Goal: Task Accomplishment & Management: Complete application form

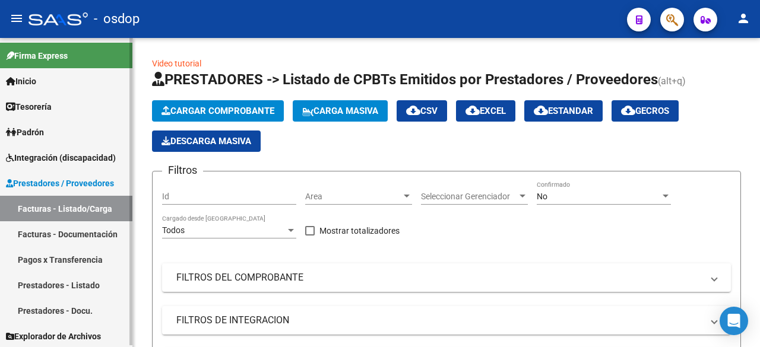
click at [42, 239] on link "Facturas - Documentación" at bounding box center [66, 235] width 132 height 26
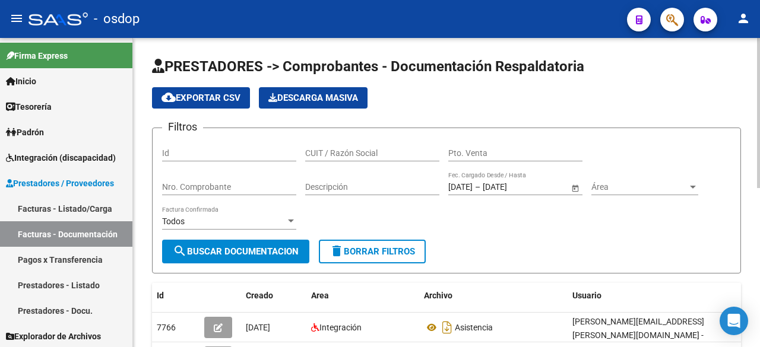
click at [358, 149] on input "CUIT / Razón Social" at bounding box center [372, 153] width 134 height 10
click at [202, 249] on span "search Buscar Documentacion" at bounding box center [236, 251] width 126 height 11
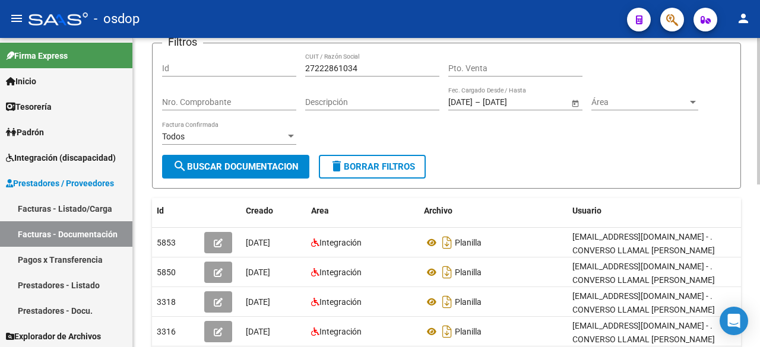
scroll to position [95, 0]
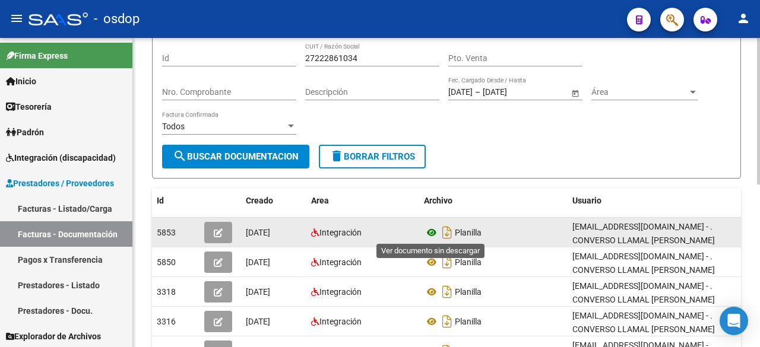
click at [431, 235] on icon at bounding box center [431, 233] width 15 height 14
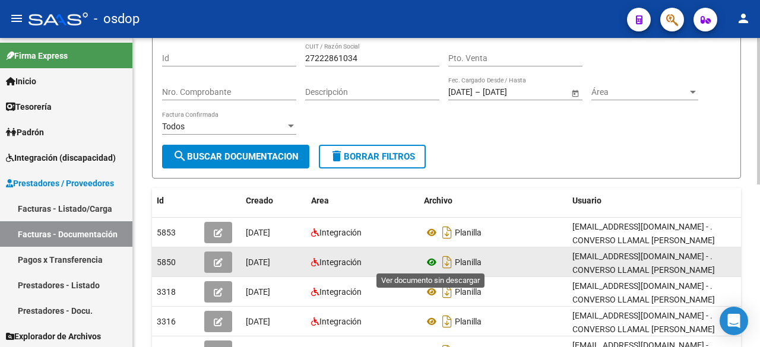
click at [428, 263] on icon at bounding box center [431, 262] width 15 height 14
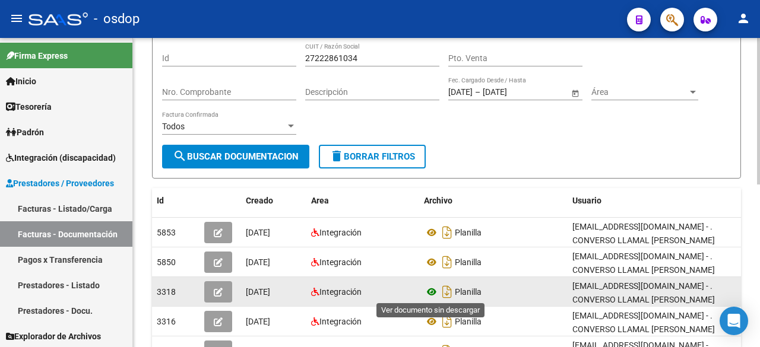
click at [431, 292] on icon at bounding box center [431, 292] width 15 height 14
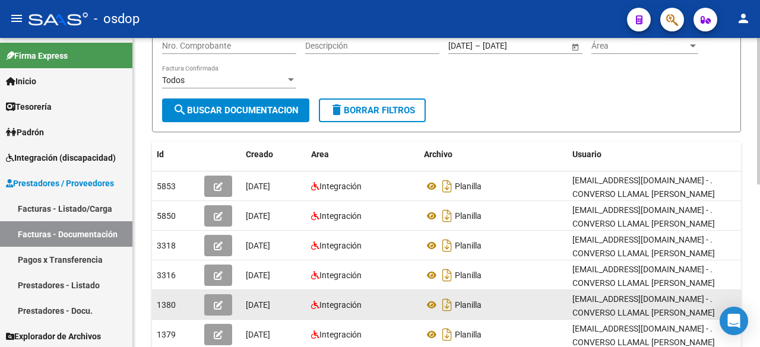
scroll to position [143, 0]
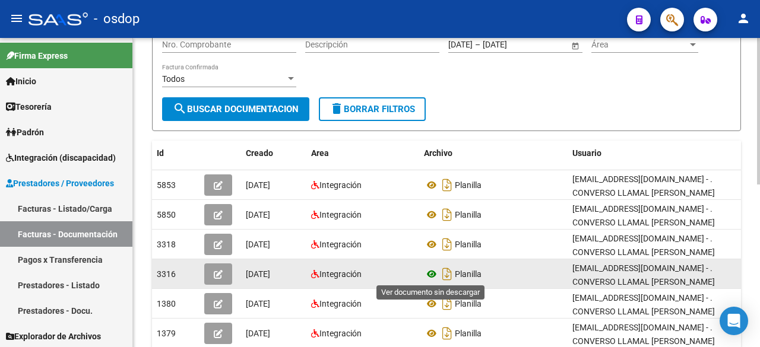
click at [431, 275] on icon at bounding box center [431, 274] width 15 height 14
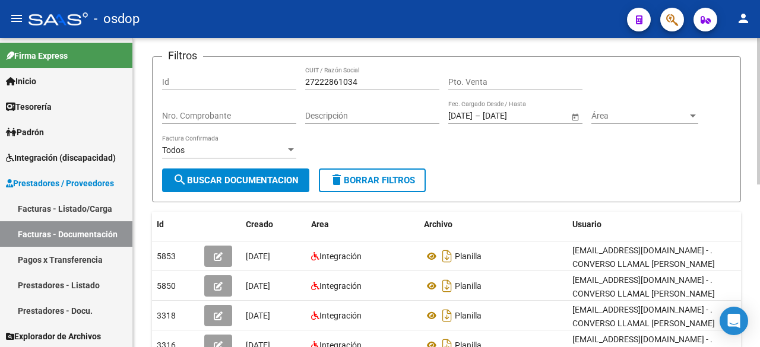
scroll to position [48, 0]
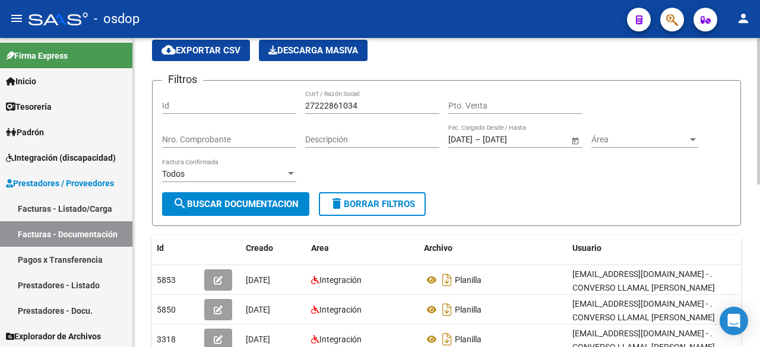
click at [331, 103] on input "27222861034" at bounding box center [372, 106] width 134 height 10
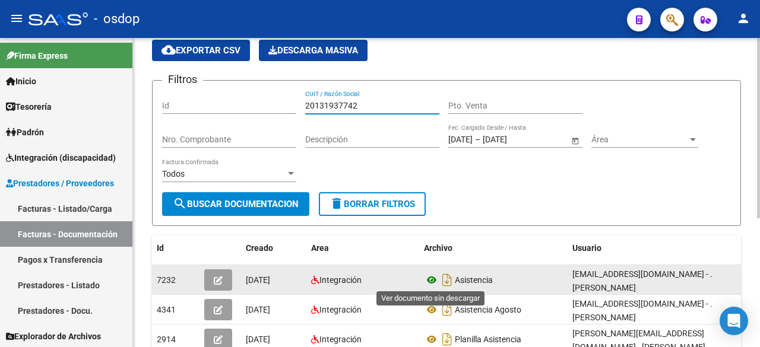
click at [428, 282] on icon at bounding box center [431, 280] width 15 height 14
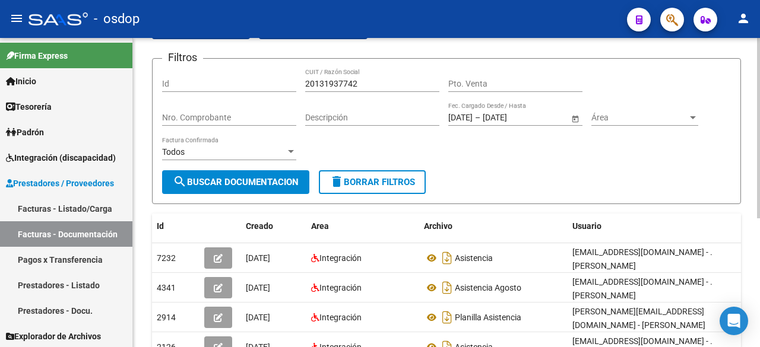
scroll to position [74, 0]
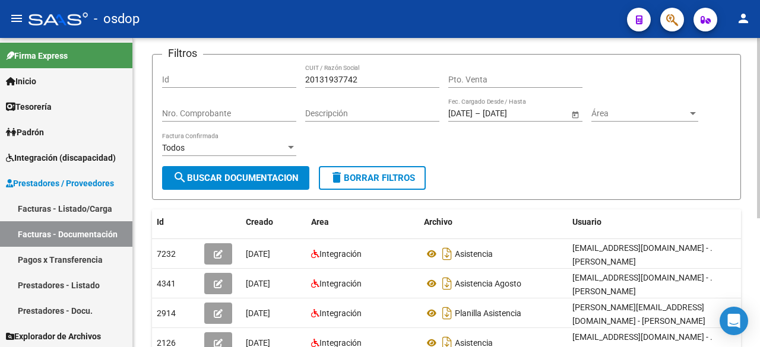
click at [344, 75] on input "20131937742" at bounding box center [372, 80] width 134 height 10
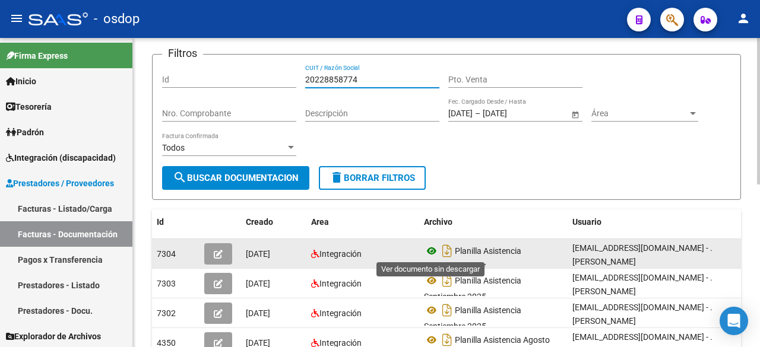
click at [432, 250] on icon at bounding box center [431, 251] width 15 height 14
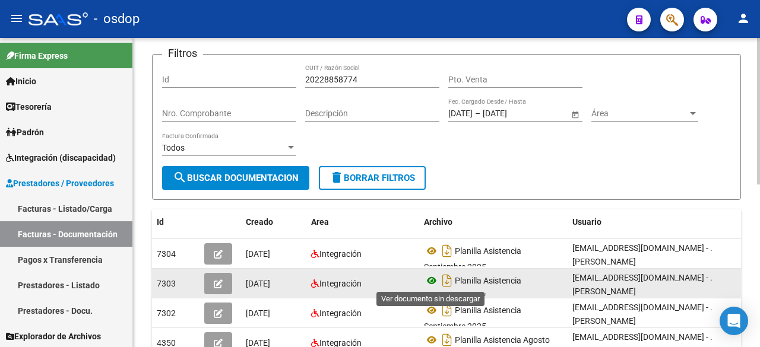
click at [434, 277] on icon at bounding box center [431, 281] width 15 height 14
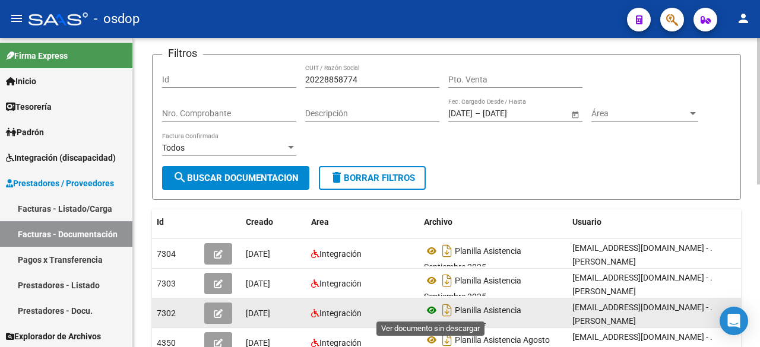
click at [432, 311] on icon at bounding box center [431, 311] width 15 height 14
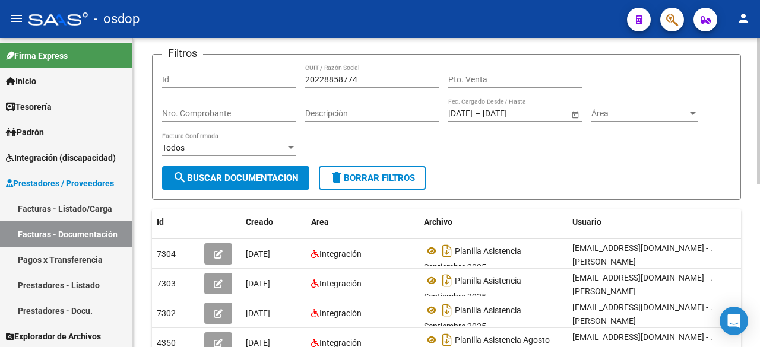
click at [343, 80] on input "20228858774" at bounding box center [372, 80] width 134 height 10
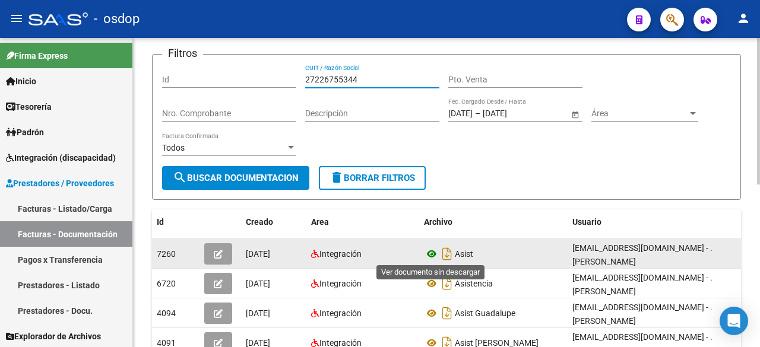
click at [430, 253] on icon at bounding box center [431, 254] width 15 height 14
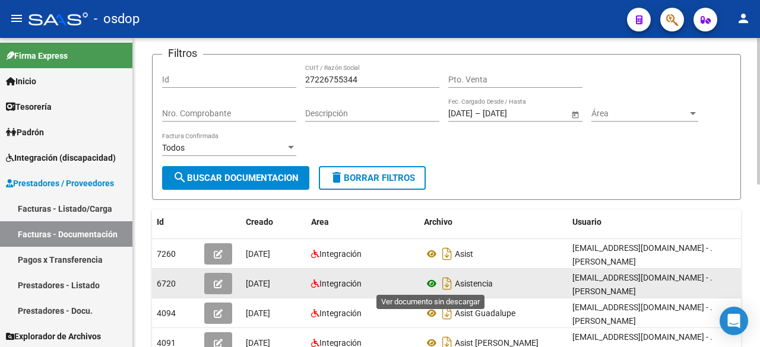
click at [430, 283] on icon at bounding box center [431, 284] width 15 height 14
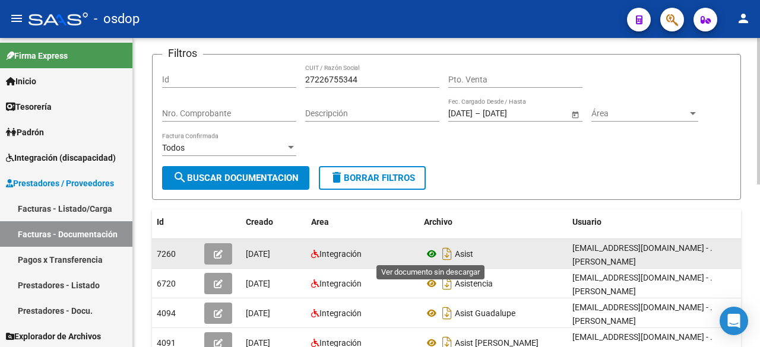
click at [432, 251] on icon at bounding box center [431, 254] width 15 height 14
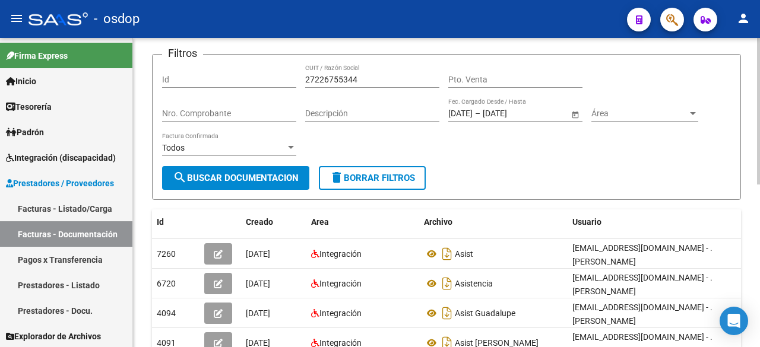
click at [334, 81] on input "27226755344" at bounding box center [372, 80] width 134 height 10
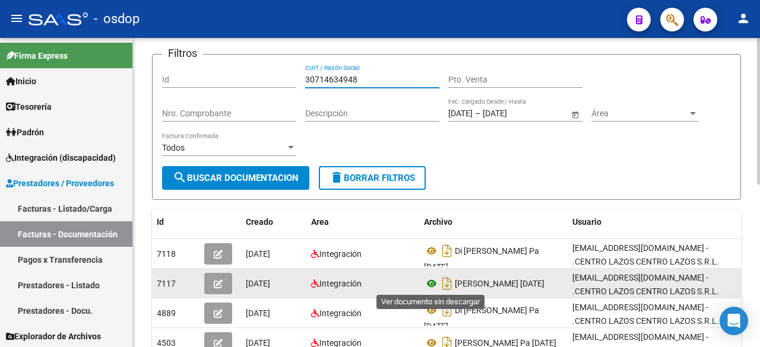
click at [433, 280] on icon at bounding box center [431, 284] width 15 height 14
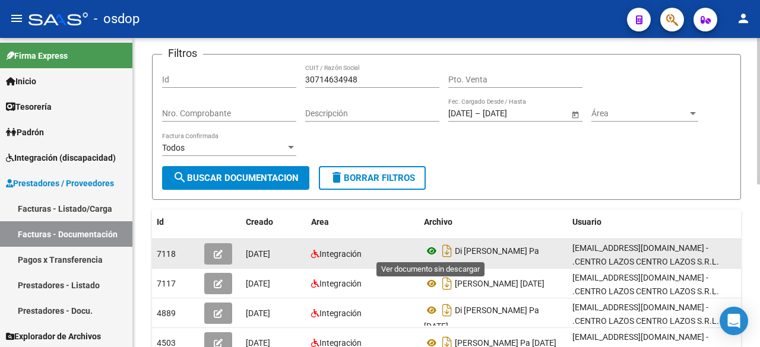
click at [431, 250] on icon at bounding box center [431, 251] width 15 height 14
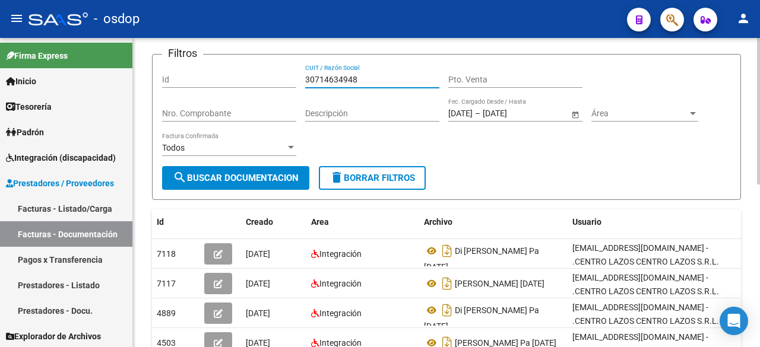
click at [363, 77] on input "30714634948" at bounding box center [372, 80] width 134 height 10
type input "3"
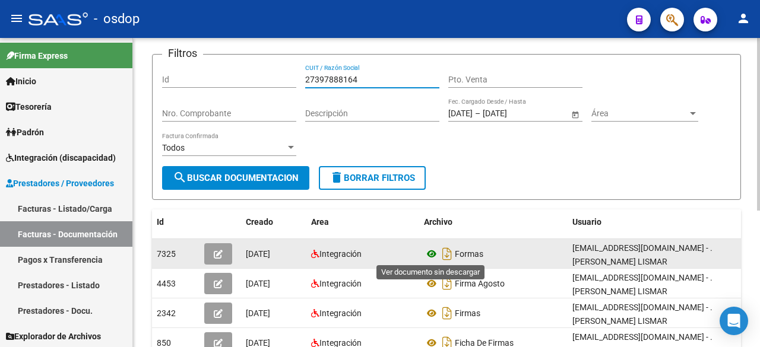
type input "27397888164"
click at [431, 253] on icon at bounding box center [431, 254] width 15 height 14
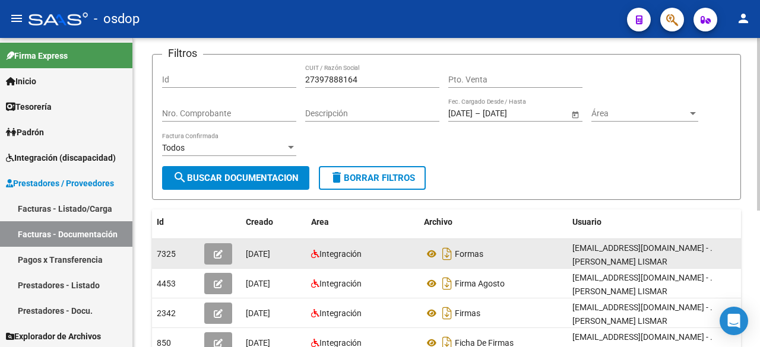
click at [216, 255] on icon "button" at bounding box center [218, 254] width 9 height 9
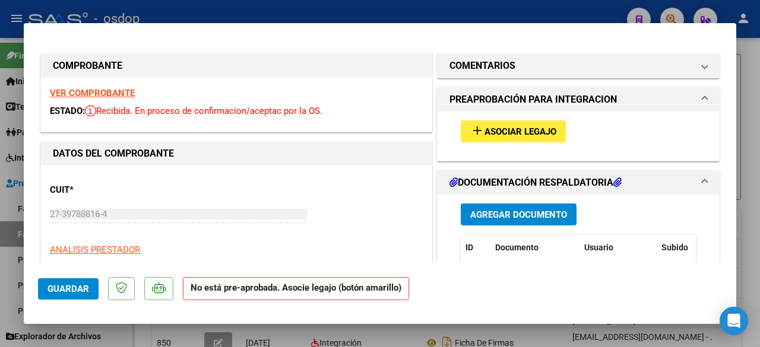
click at [520, 130] on span "Asociar Legajo" at bounding box center [521, 132] width 72 height 11
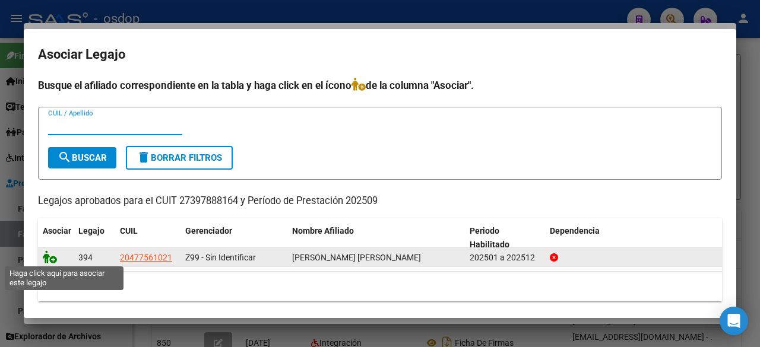
click at [49, 257] on icon at bounding box center [50, 257] width 14 height 13
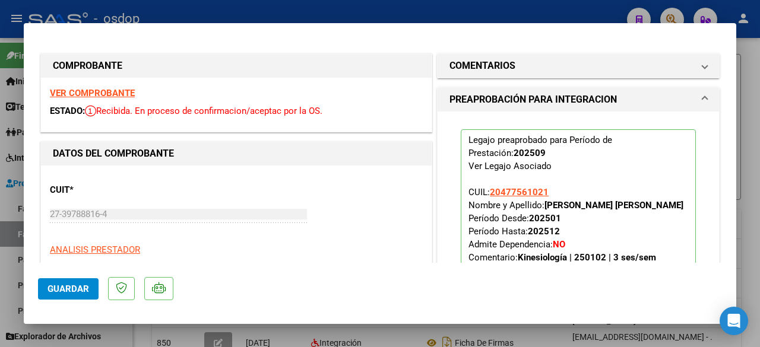
click at [58, 287] on span "Guardar" at bounding box center [69, 289] width 42 height 11
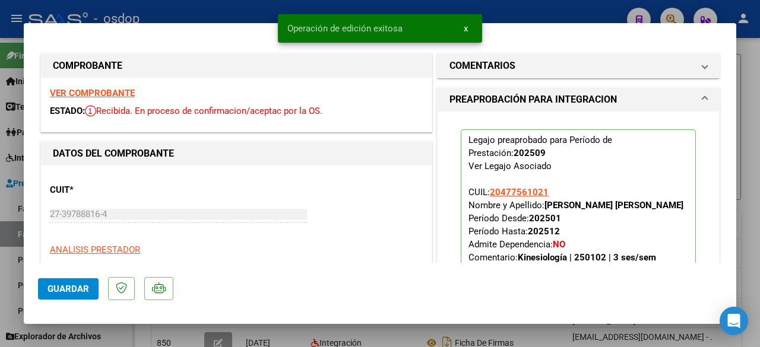
click at [0, 185] on div at bounding box center [380, 173] width 760 height 347
type input "$ 0,00"
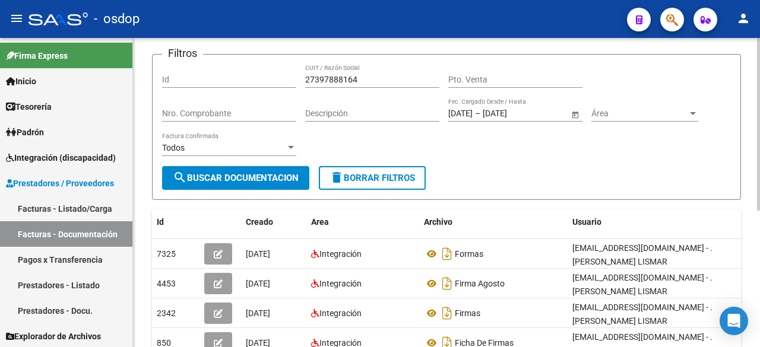
click at [337, 79] on input "27397888164" at bounding box center [372, 80] width 134 height 10
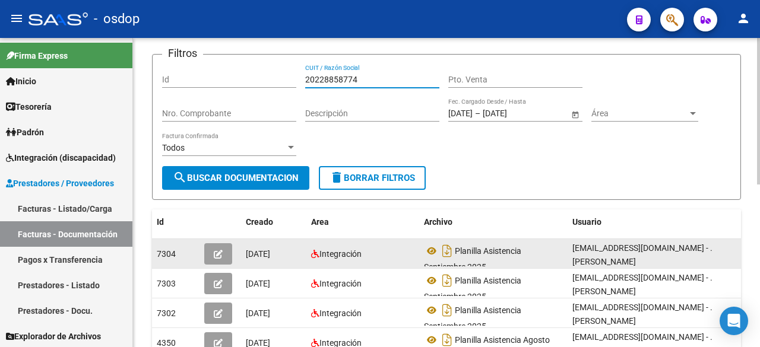
type input "20228858774"
click at [222, 257] on icon "button" at bounding box center [218, 254] width 9 height 9
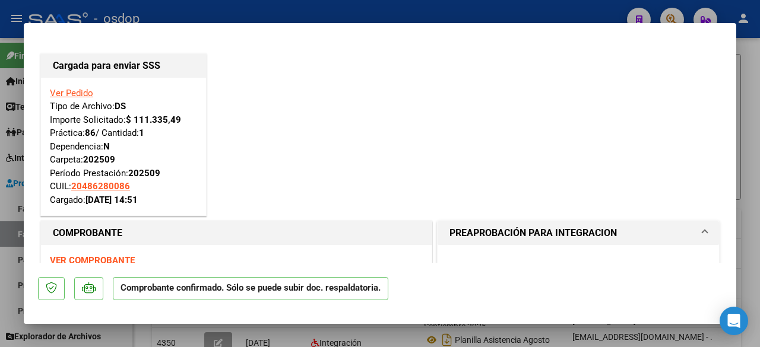
click at [745, 72] on div at bounding box center [380, 173] width 760 height 347
type input "$ 0,00"
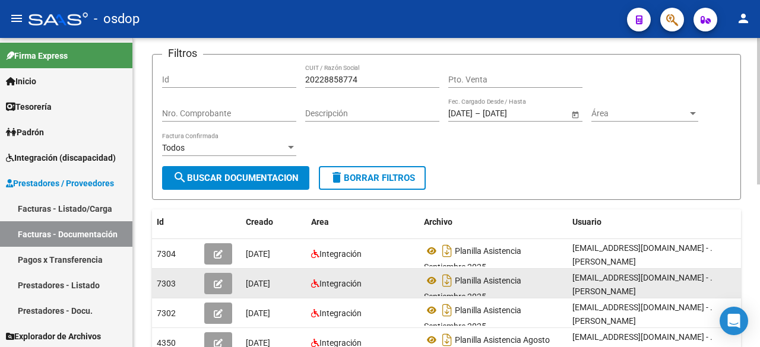
click at [211, 286] on button "button" at bounding box center [218, 283] width 28 height 21
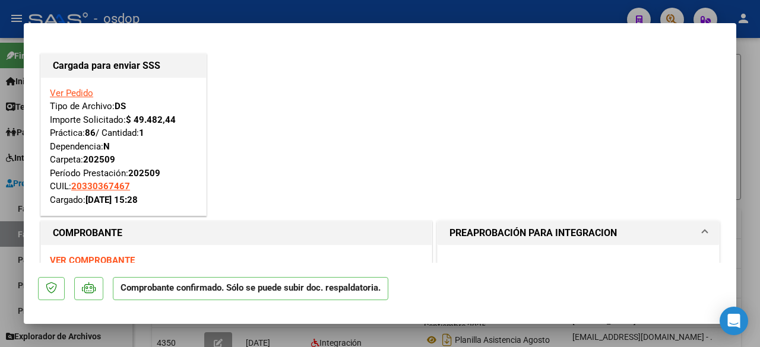
click at [0, 218] on div at bounding box center [380, 173] width 760 height 347
type input "$ 0,00"
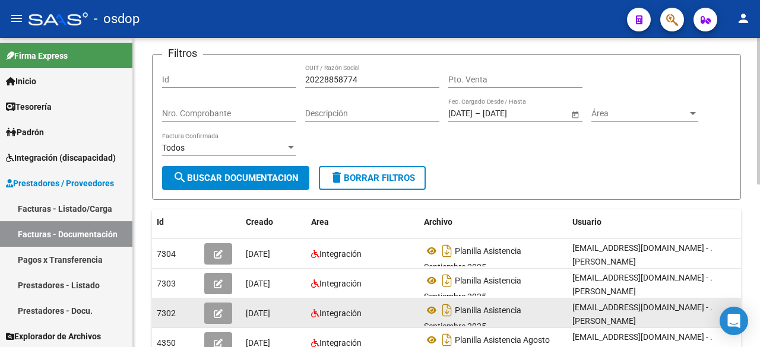
click at [217, 318] on button "button" at bounding box center [218, 313] width 28 height 21
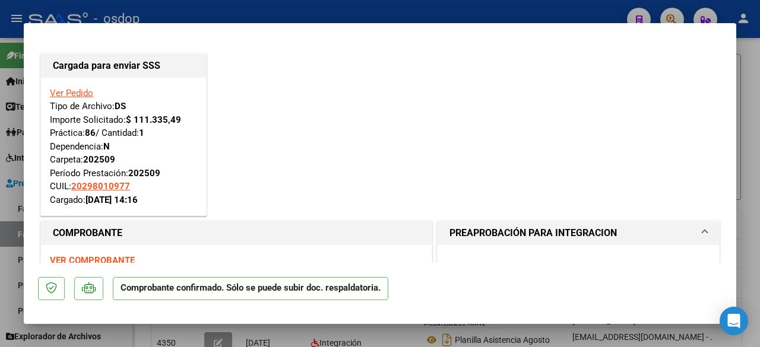
click at [0, 166] on div at bounding box center [380, 173] width 760 height 347
type input "$ 0,00"
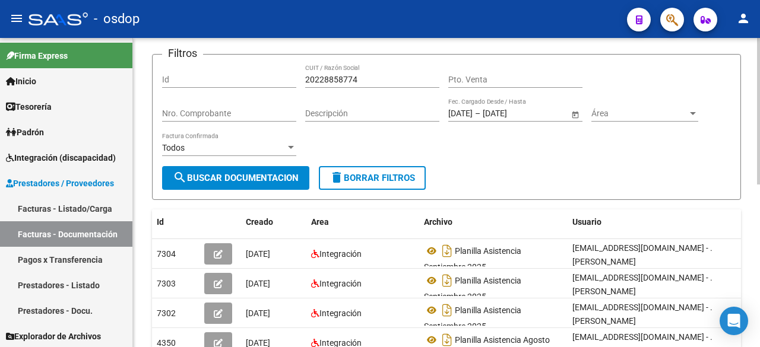
click at [333, 77] on input "20228858774" at bounding box center [372, 80] width 134 height 10
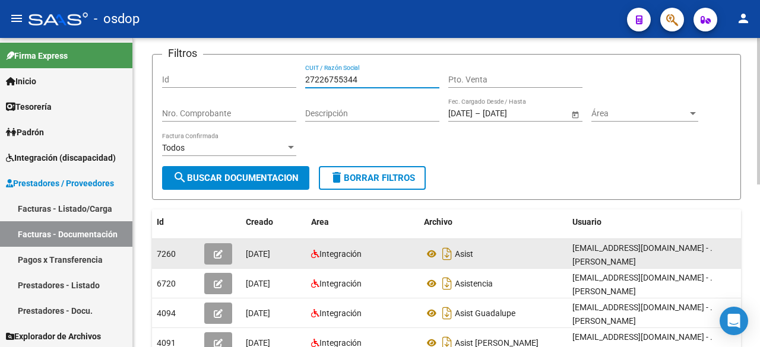
type input "27226755344"
click at [222, 254] on icon "button" at bounding box center [218, 254] width 9 height 9
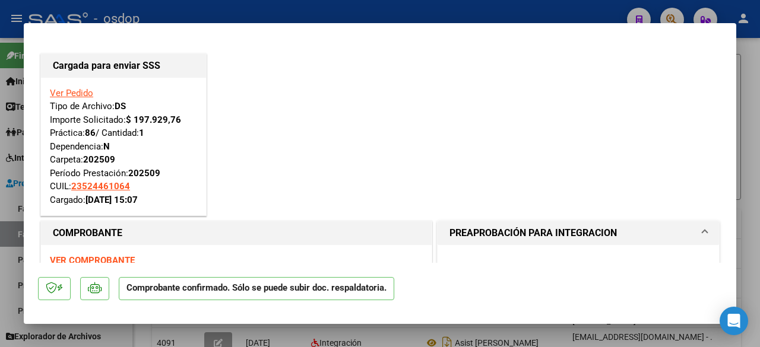
click at [0, 197] on div at bounding box center [380, 173] width 760 height 347
type input "$ 0,00"
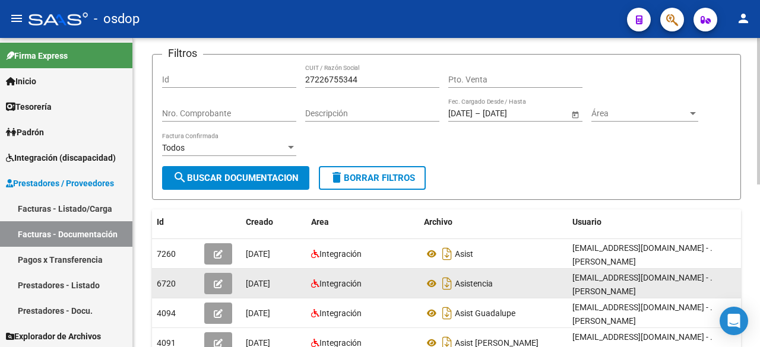
click at [219, 286] on icon "button" at bounding box center [218, 284] width 9 height 9
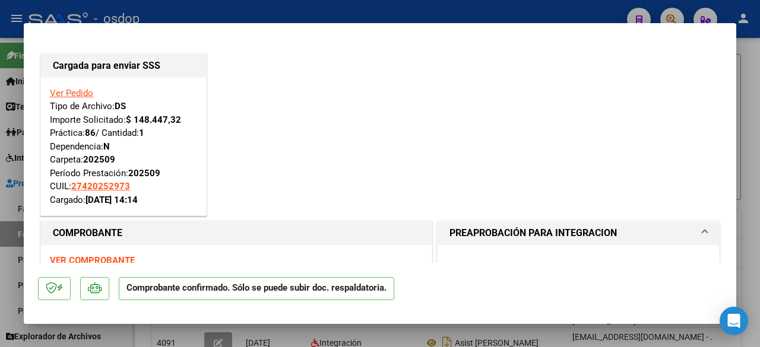
click at [0, 159] on div at bounding box center [380, 173] width 760 height 347
type input "$ 0,00"
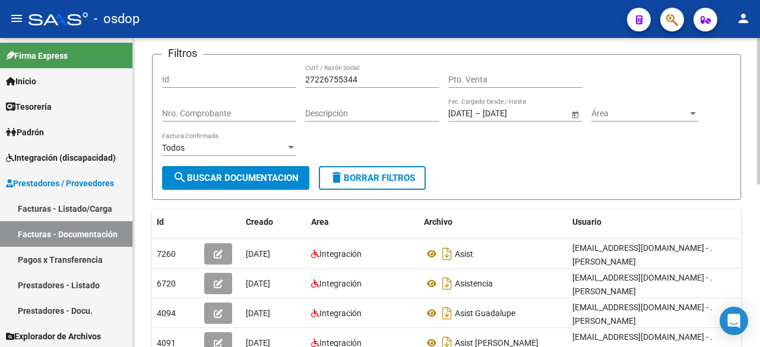
click at [320, 78] on input "27226755344" at bounding box center [372, 80] width 134 height 10
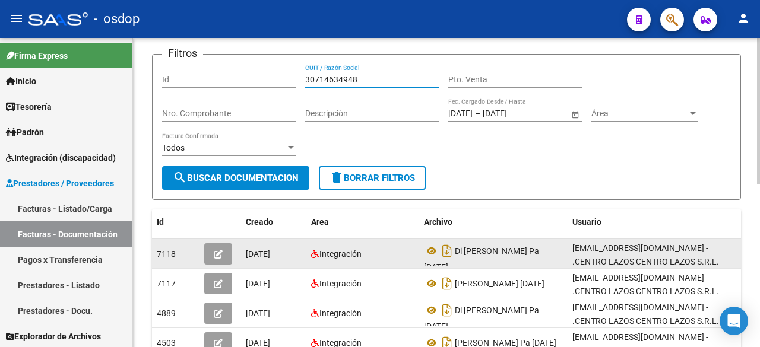
type input "30714634948"
click at [217, 252] on icon "button" at bounding box center [218, 254] width 9 height 9
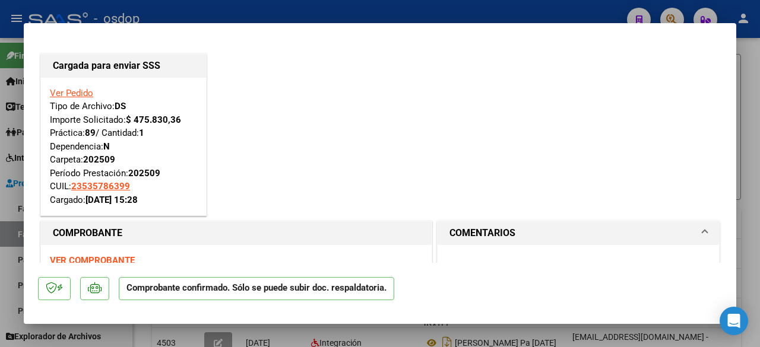
click at [0, 126] on div at bounding box center [380, 173] width 760 height 347
type input "$ 0,00"
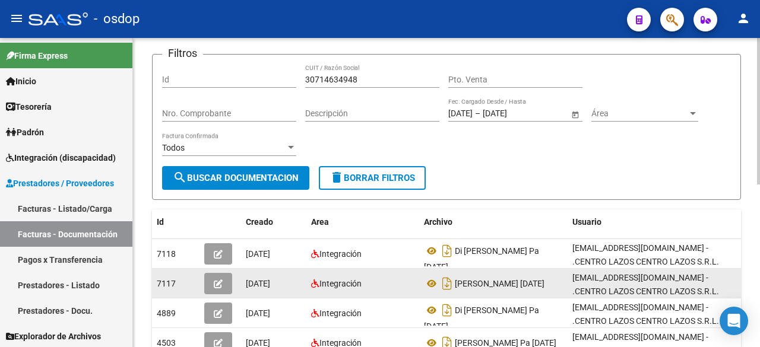
click at [213, 282] on button "button" at bounding box center [218, 283] width 28 height 21
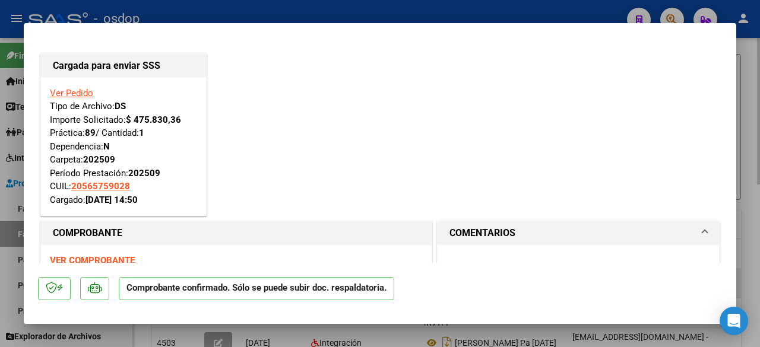
click at [213, 282] on div "Cargada para enviar SSS Ver Pedido Tipo de Archivo: DS Importe Solicitado: $ 47…" at bounding box center [380, 173] width 760 height 347
click at [0, 170] on div at bounding box center [380, 173] width 760 height 347
type input "$ 0,00"
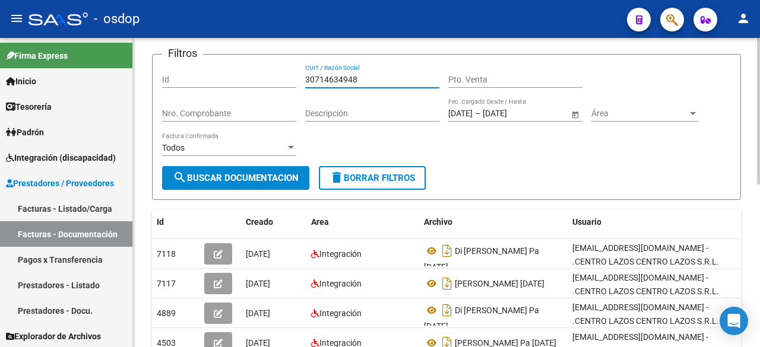
click at [337, 79] on input "30714634948" at bounding box center [372, 80] width 134 height 10
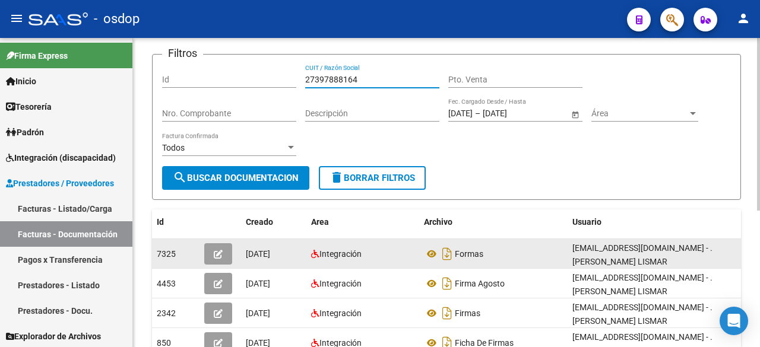
type input "27397888164"
click at [221, 254] on icon "button" at bounding box center [218, 254] width 9 height 9
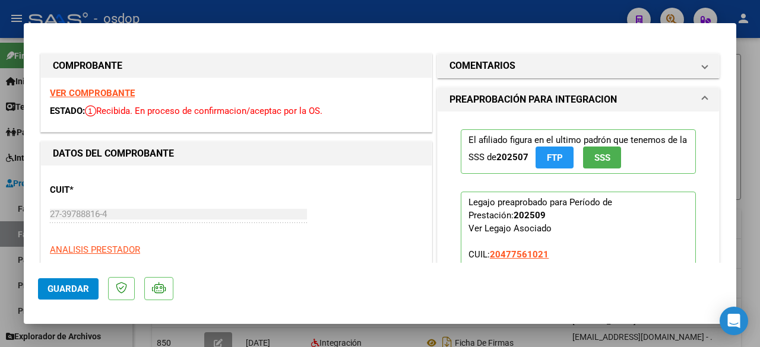
click at [0, 115] on div at bounding box center [380, 173] width 760 height 347
type input "$ 0,00"
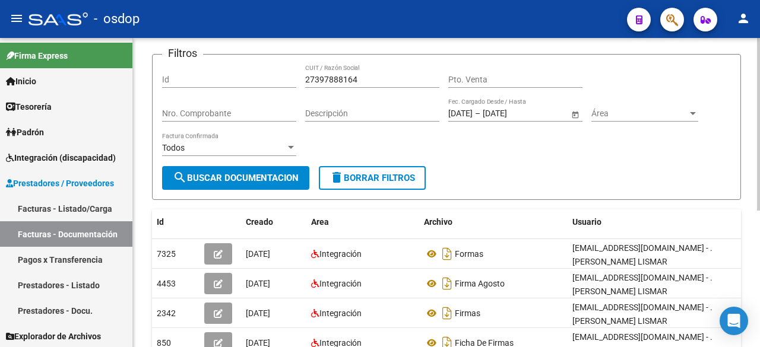
click at [340, 78] on input "27397888164" at bounding box center [372, 80] width 134 height 10
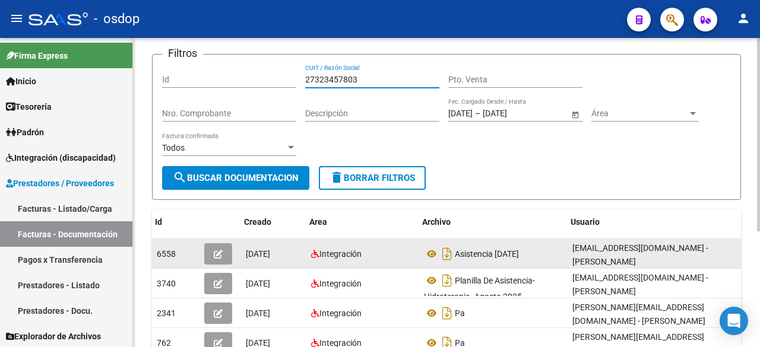
scroll to position [0, 2]
type input "27323457803"
click at [211, 252] on button "button" at bounding box center [217, 254] width 28 height 21
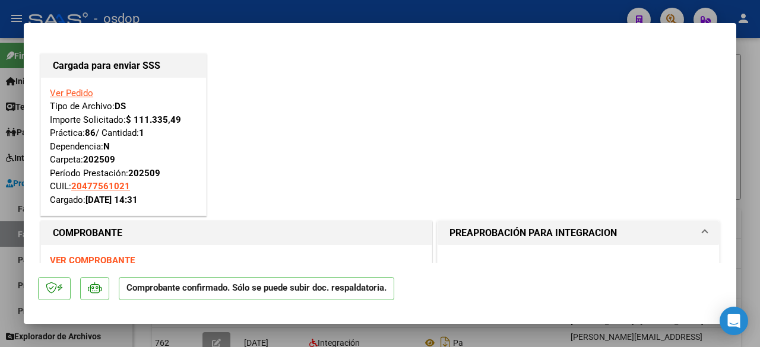
click at [0, 135] on div at bounding box center [380, 173] width 760 height 347
type input "$ 0,00"
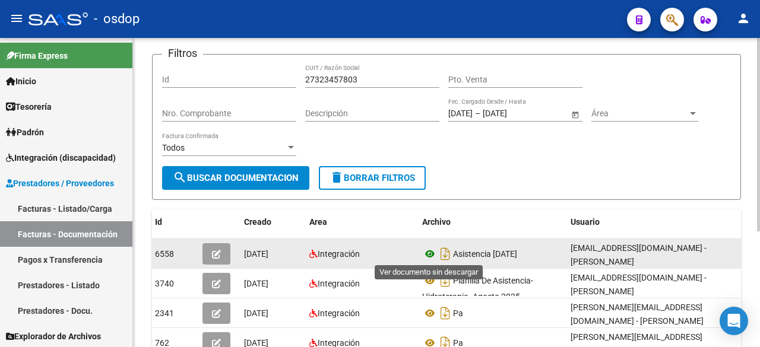
click at [431, 256] on icon at bounding box center [429, 254] width 15 height 14
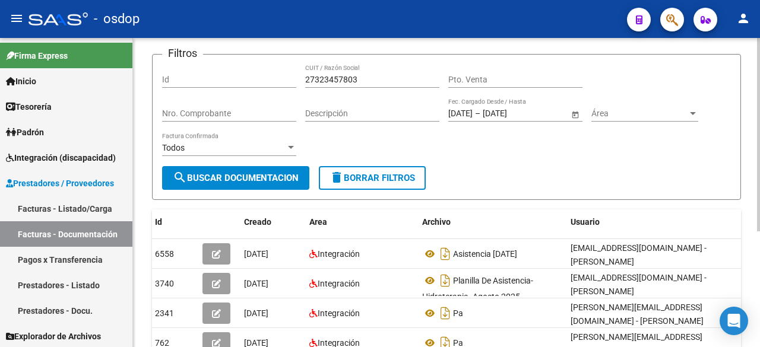
click at [342, 78] on input "27323457803" at bounding box center [372, 80] width 134 height 10
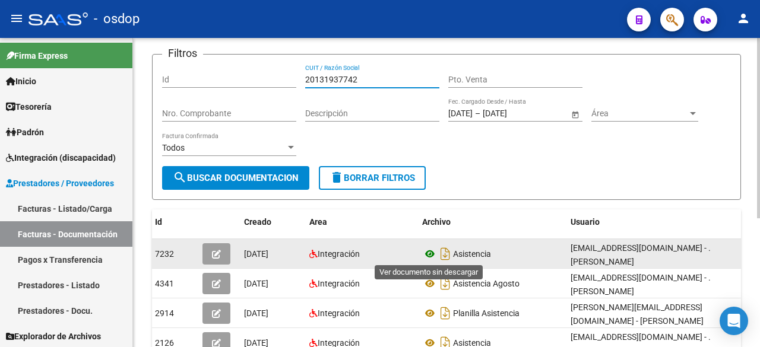
type input "20131937742"
click at [428, 252] on icon at bounding box center [429, 254] width 15 height 14
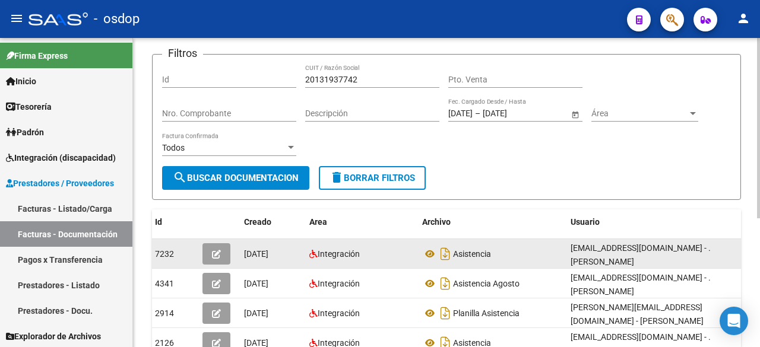
click at [214, 254] on icon "button" at bounding box center [216, 254] width 9 height 9
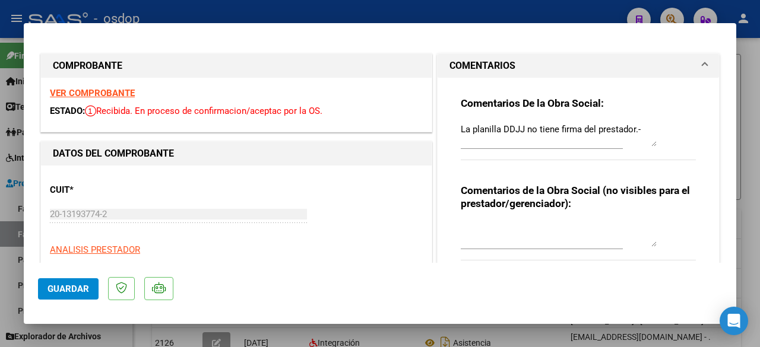
click at [0, 163] on div at bounding box center [380, 173] width 760 height 347
type input "$ 0,00"
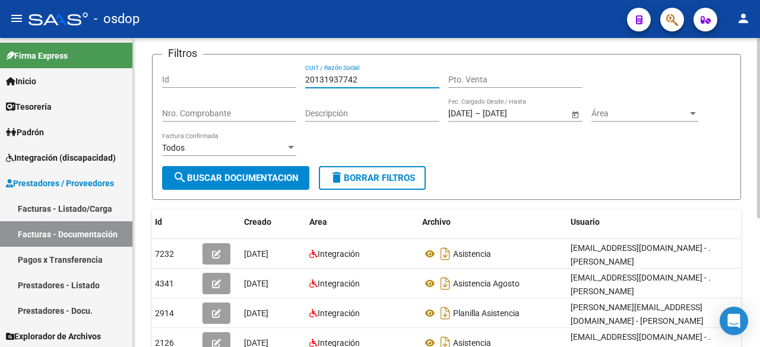
click at [336, 78] on input "20131937742" at bounding box center [372, 80] width 134 height 10
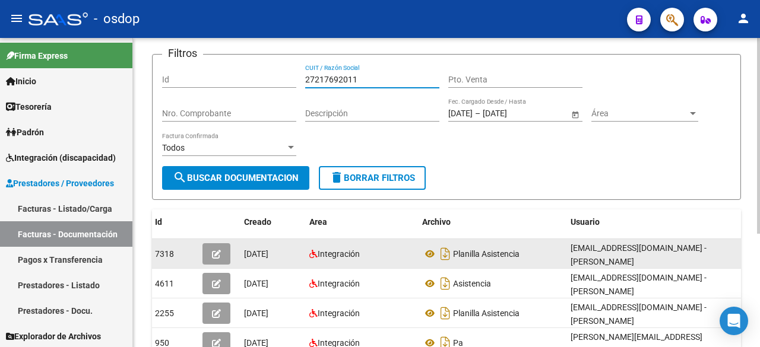
type input "27217692011"
click at [214, 254] on icon "button" at bounding box center [216, 254] width 9 height 9
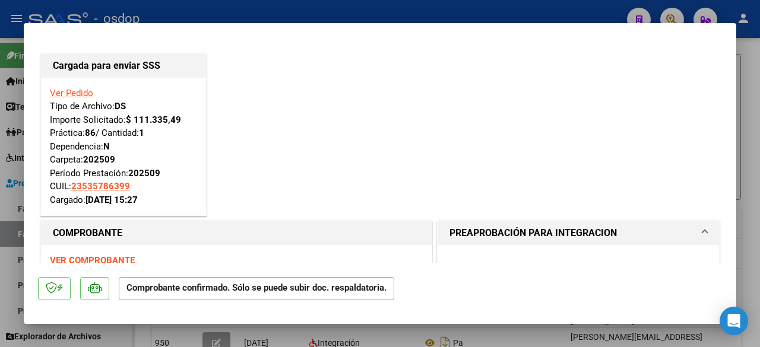
click at [0, 189] on div at bounding box center [380, 173] width 760 height 347
type input "$ 0,00"
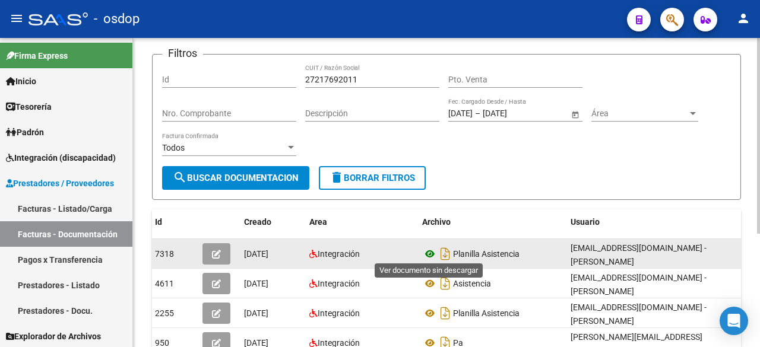
click at [434, 253] on icon at bounding box center [429, 254] width 15 height 14
click at [217, 252] on icon "button" at bounding box center [216, 254] width 9 height 9
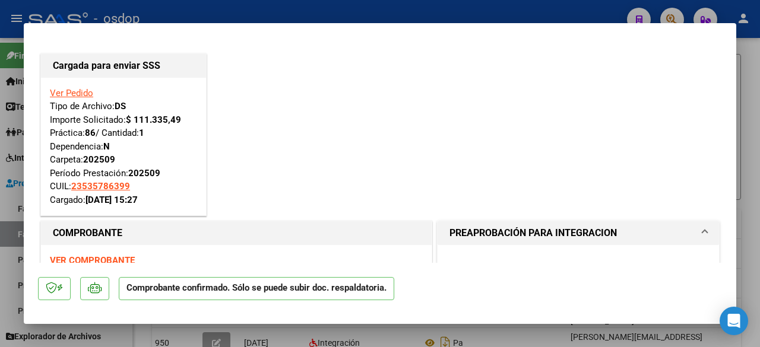
click at [0, 158] on div at bounding box center [380, 173] width 760 height 347
type input "$ 0,00"
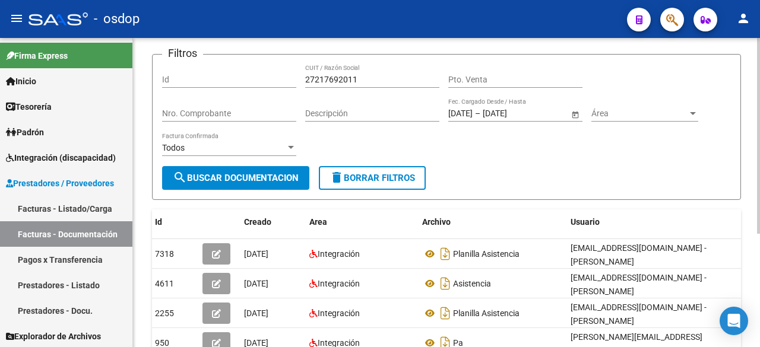
click at [334, 83] on input "27217692011" at bounding box center [372, 80] width 134 height 10
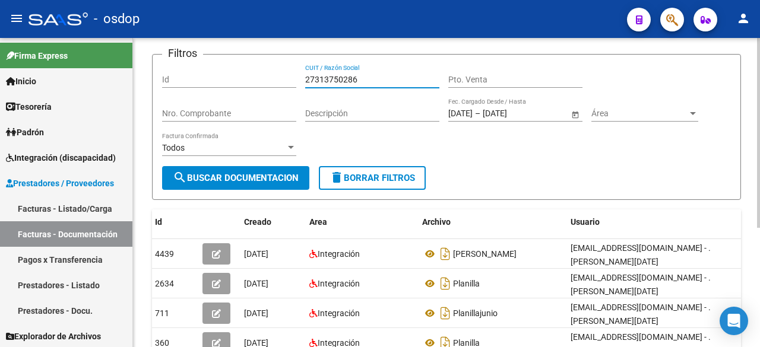
click at [334, 79] on input "27313750286" at bounding box center [372, 80] width 134 height 10
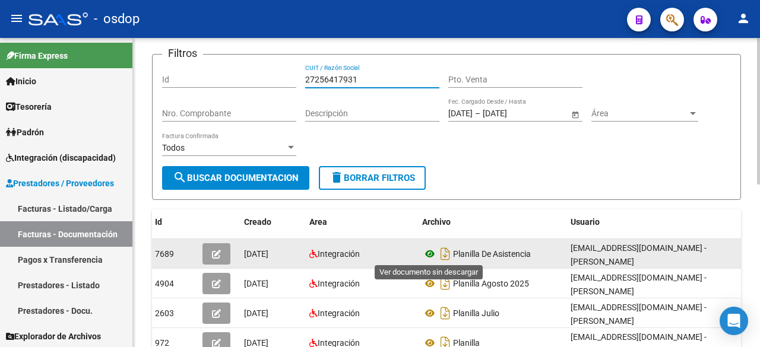
type input "27256417931"
click at [434, 252] on icon at bounding box center [429, 254] width 15 height 14
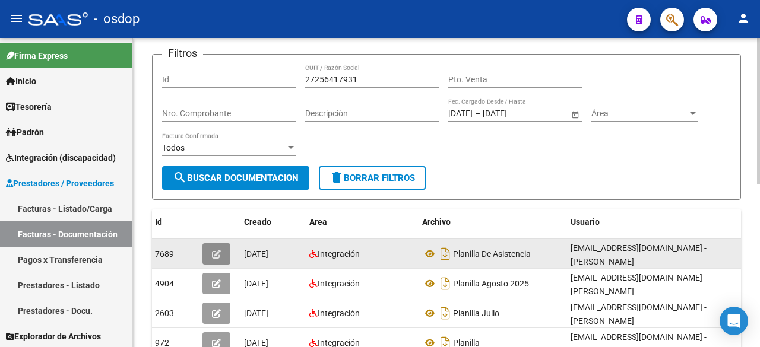
click at [214, 252] on icon "button" at bounding box center [216, 254] width 9 height 9
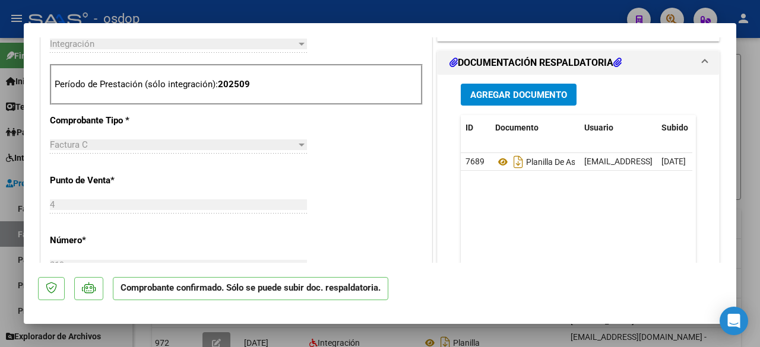
scroll to position [470, 0]
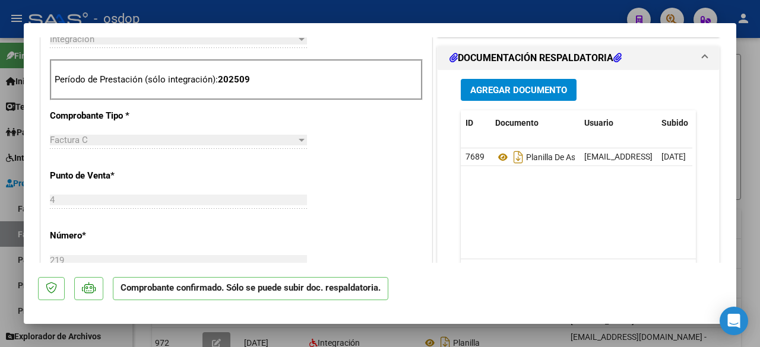
click at [0, 173] on div at bounding box center [380, 173] width 760 height 347
type input "$ 0,00"
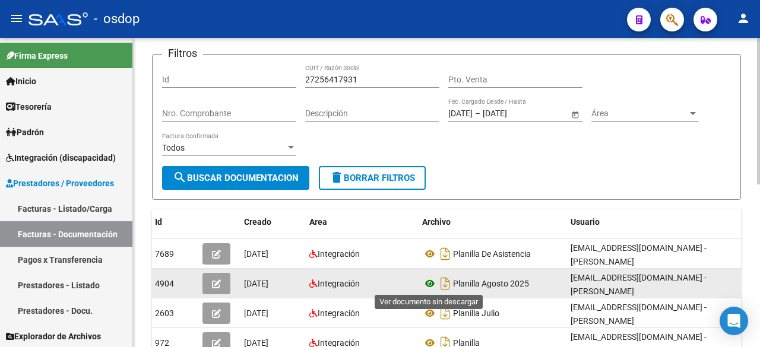
click at [431, 283] on icon at bounding box center [429, 284] width 15 height 14
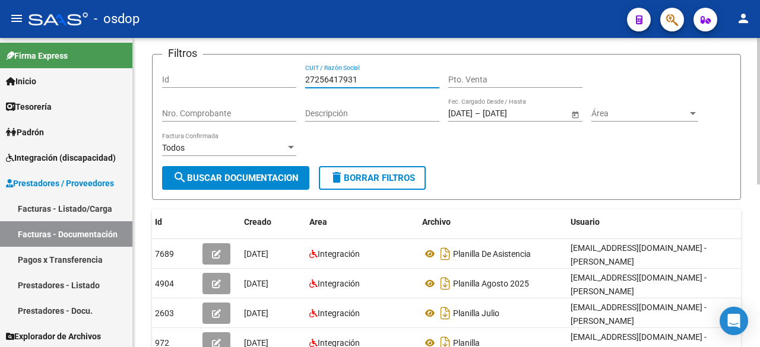
click at [325, 78] on input "27256417931" at bounding box center [372, 80] width 134 height 10
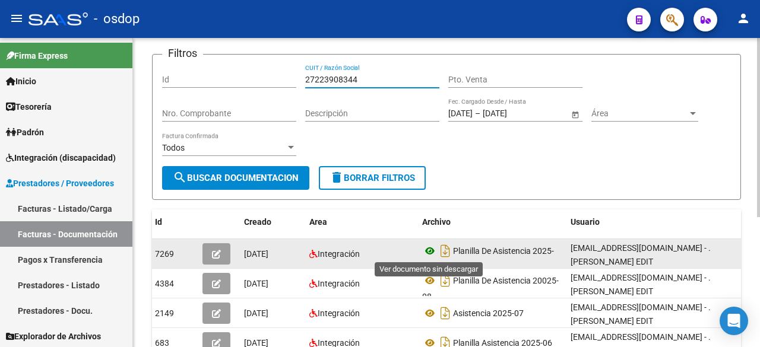
type input "27223908344"
click at [432, 247] on icon at bounding box center [429, 251] width 15 height 14
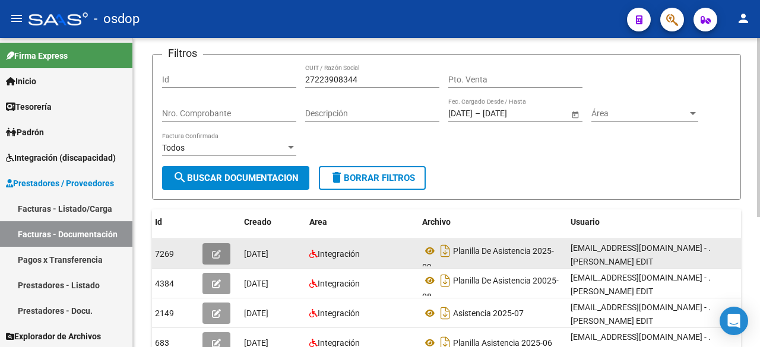
click at [214, 248] on button "button" at bounding box center [217, 254] width 28 height 21
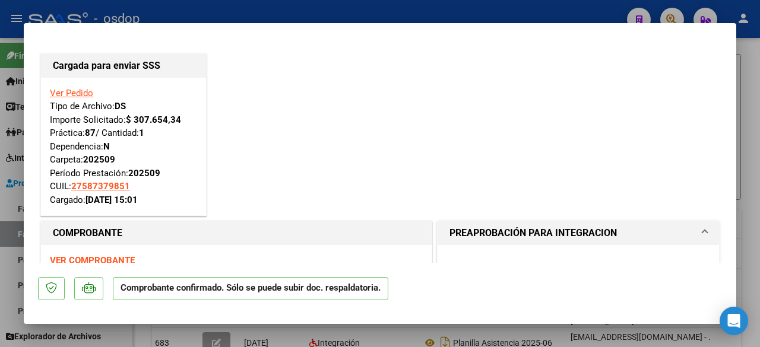
click at [0, 135] on div at bounding box center [380, 173] width 760 height 347
type input "$ 0,00"
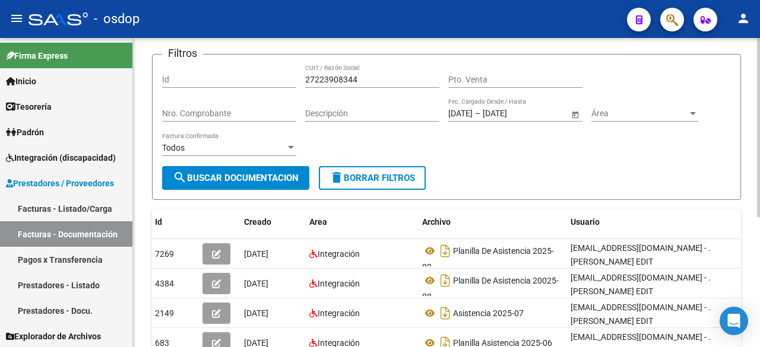
click at [343, 76] on input "27223908344" at bounding box center [372, 80] width 134 height 10
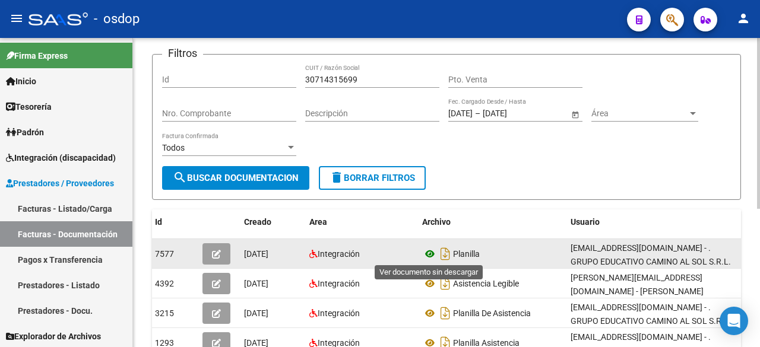
click at [433, 252] on icon at bounding box center [429, 254] width 15 height 14
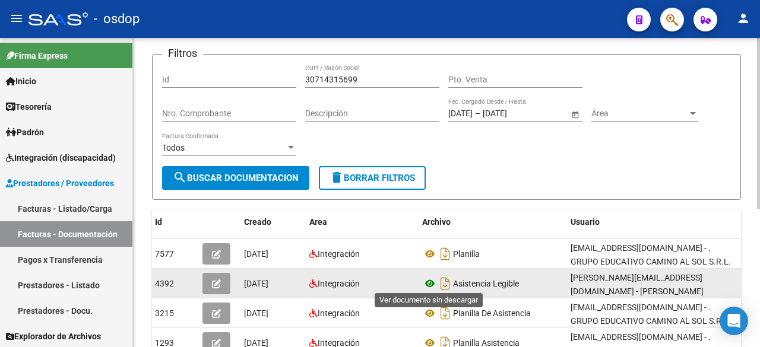
click at [429, 280] on icon at bounding box center [429, 284] width 15 height 14
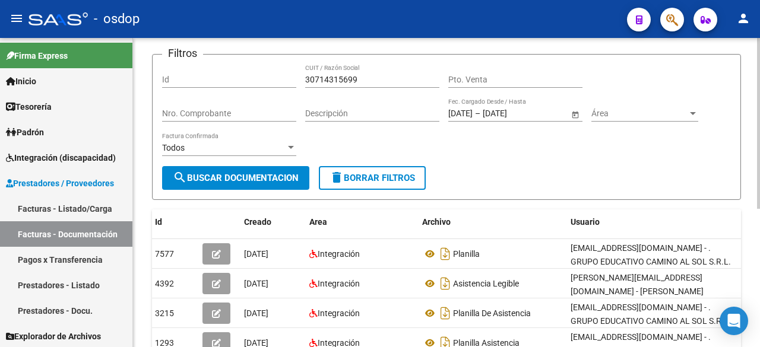
click at [324, 77] on input "30714315699" at bounding box center [372, 80] width 134 height 10
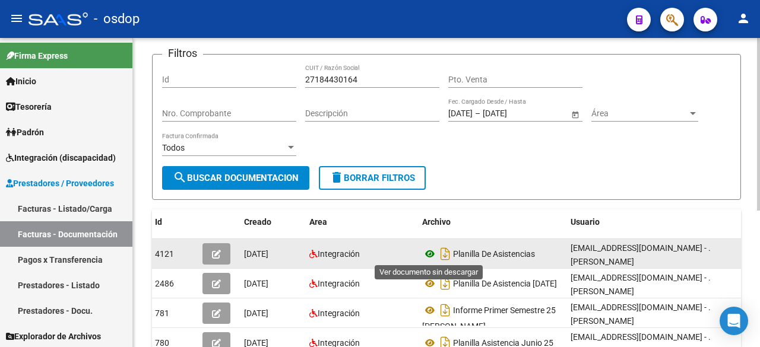
click at [429, 255] on icon at bounding box center [429, 254] width 15 height 14
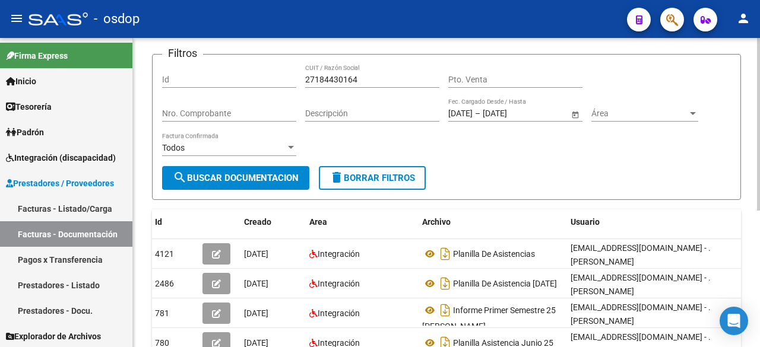
click at [316, 78] on input "27184430164" at bounding box center [372, 80] width 134 height 10
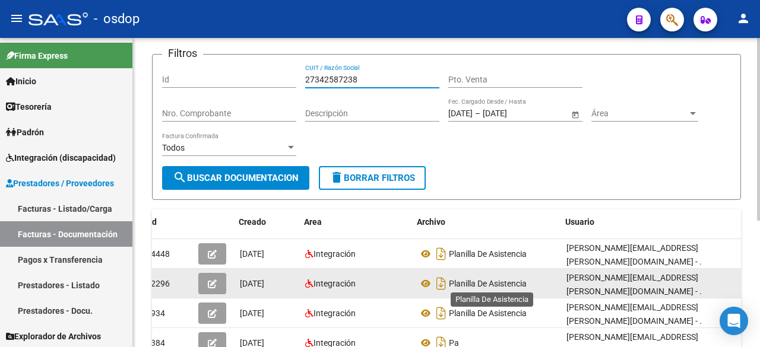
scroll to position [0, 8]
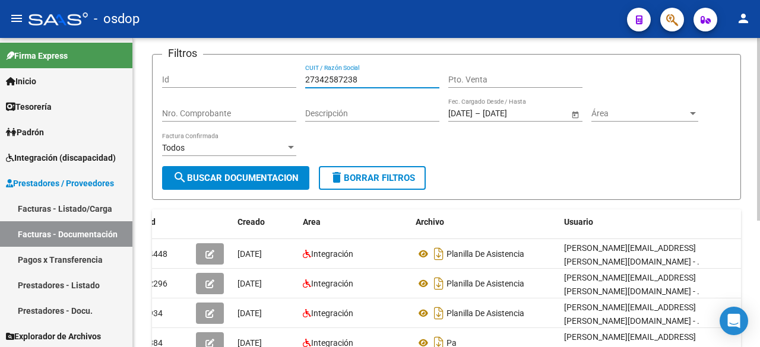
click at [337, 75] on input "27342587238" at bounding box center [372, 80] width 134 height 10
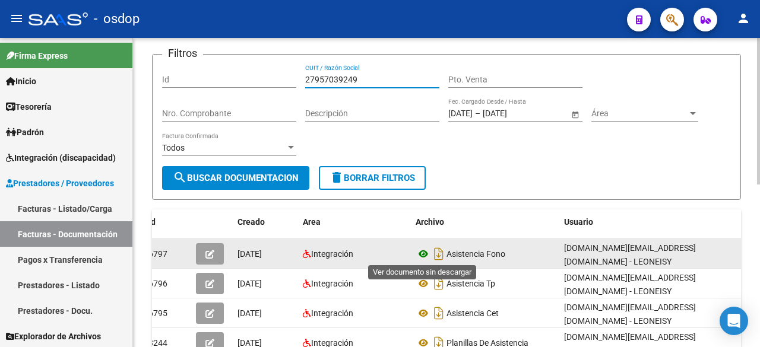
type input "27957039249"
click at [421, 255] on icon at bounding box center [423, 254] width 15 height 14
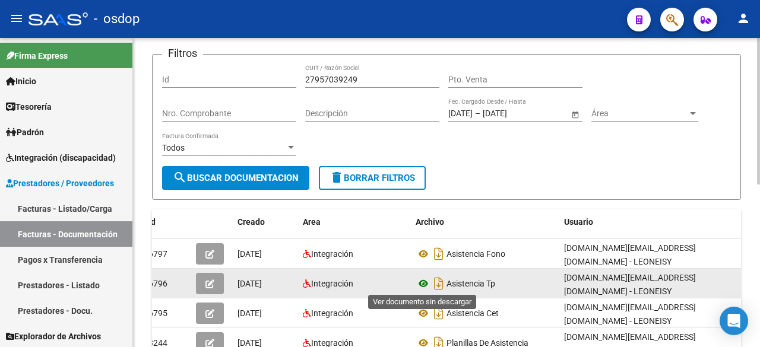
click at [422, 279] on icon at bounding box center [423, 284] width 15 height 14
click at [216, 280] on button "button" at bounding box center [210, 283] width 28 height 21
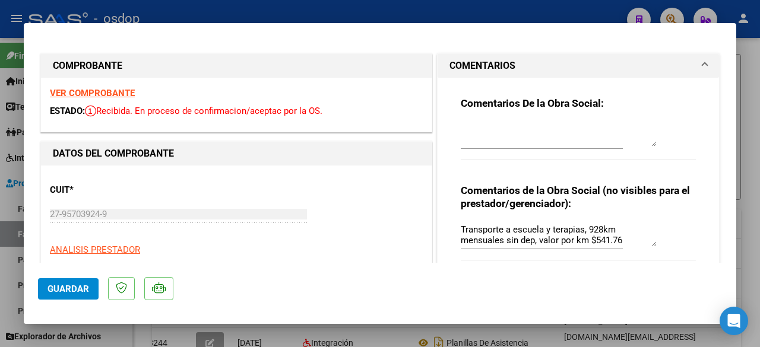
scroll to position [196, 0]
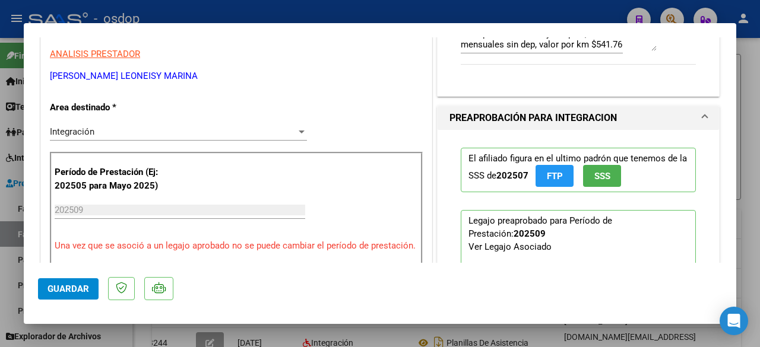
click at [738, 125] on div at bounding box center [380, 173] width 760 height 347
type input "$ 0,00"
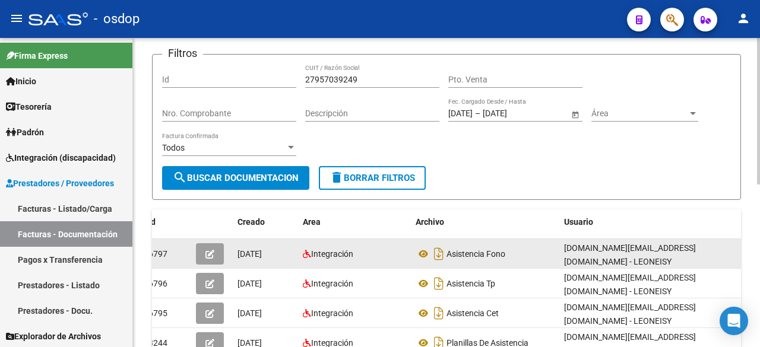
click at [214, 252] on button "button" at bounding box center [210, 254] width 28 height 21
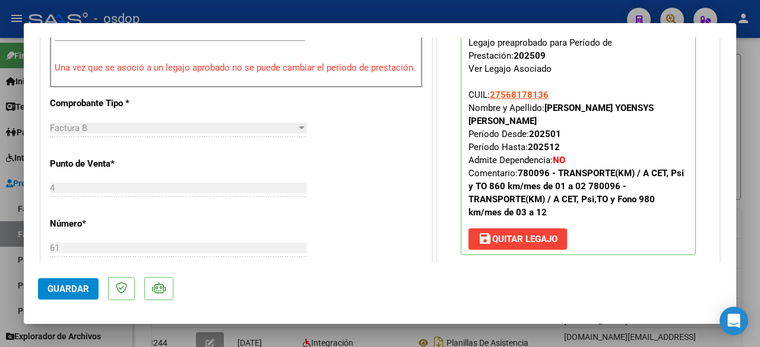
scroll to position [379, 0]
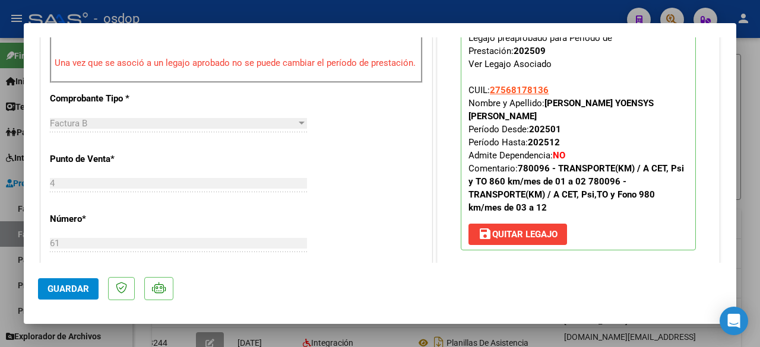
click at [0, 200] on div at bounding box center [380, 173] width 760 height 347
type input "$ 0,00"
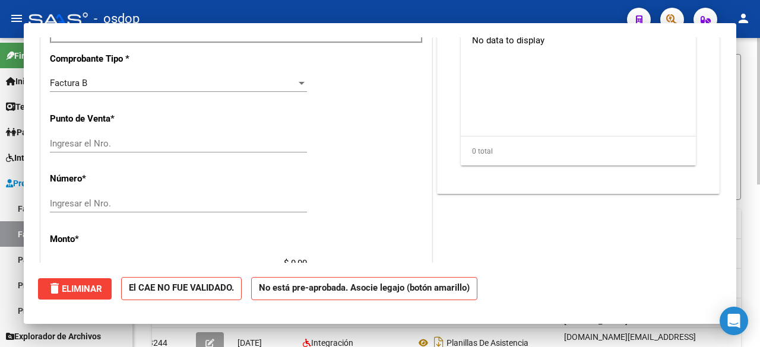
scroll to position [0, 0]
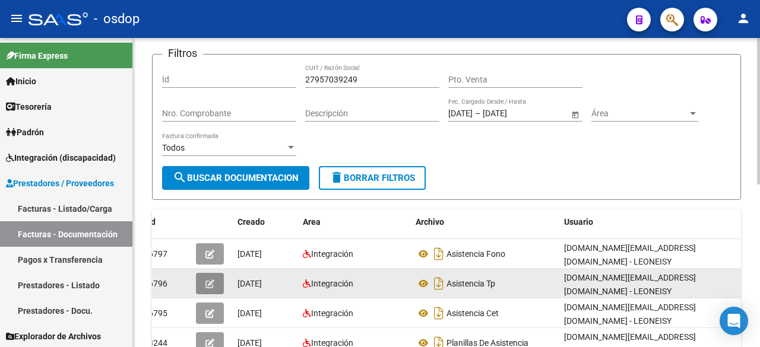
click at [208, 283] on icon "button" at bounding box center [210, 284] width 9 height 9
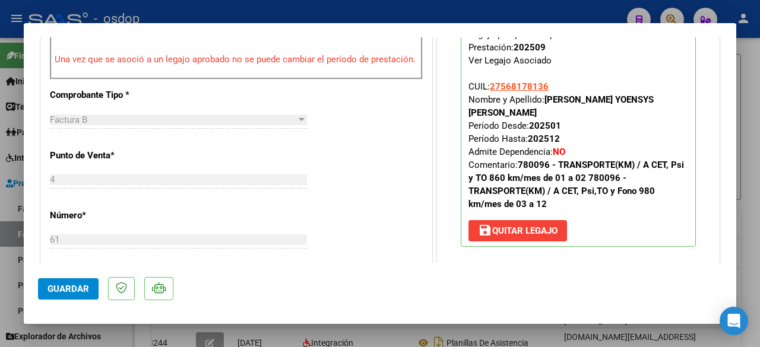
scroll to position [398, 0]
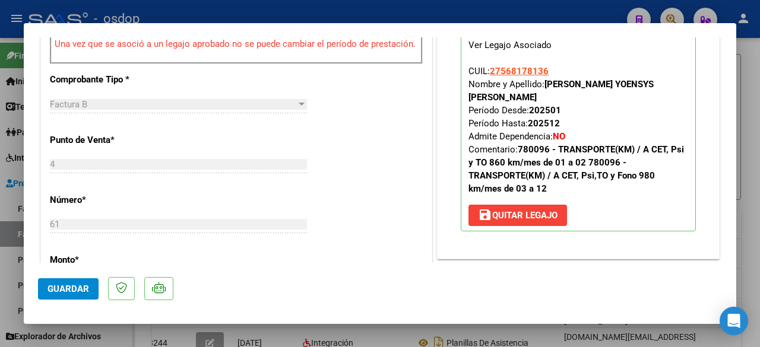
click at [753, 121] on div at bounding box center [380, 173] width 760 height 347
type input "$ 0,00"
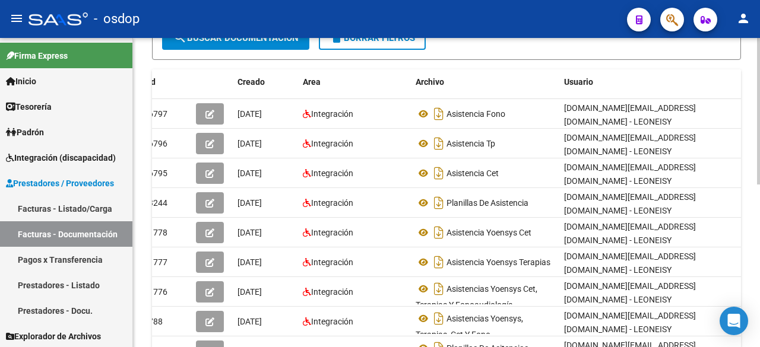
scroll to position [214, 0]
click at [760, 159] on div at bounding box center [758, 216] width 3 height 147
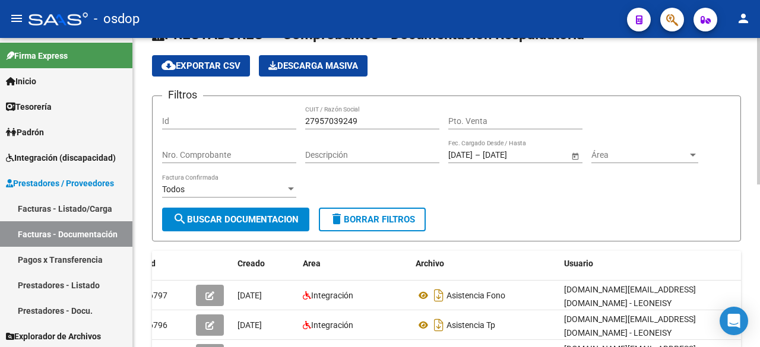
scroll to position [31, 0]
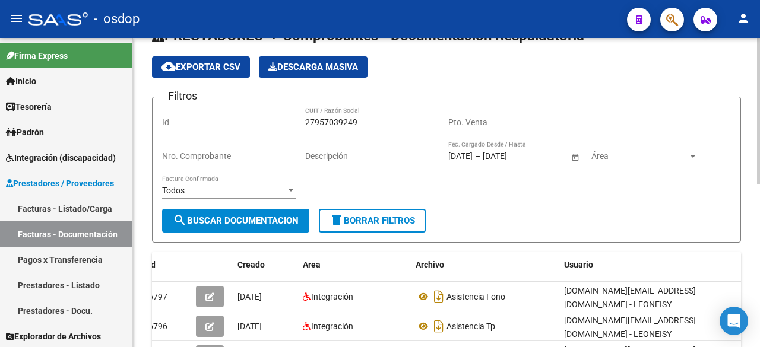
click at [760, 80] on div at bounding box center [758, 126] width 3 height 147
click at [328, 112] on div "27957039249 CUIT / Razón Social" at bounding box center [372, 119] width 134 height 24
click at [329, 112] on div "27957039249 CUIT / Razón Social" at bounding box center [372, 119] width 134 height 24
click at [329, 121] on input "27957039249" at bounding box center [372, 123] width 134 height 10
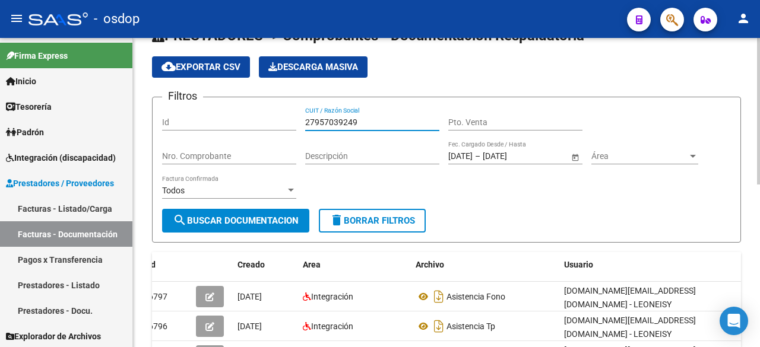
click at [329, 121] on input "27957039249" at bounding box center [372, 123] width 134 height 10
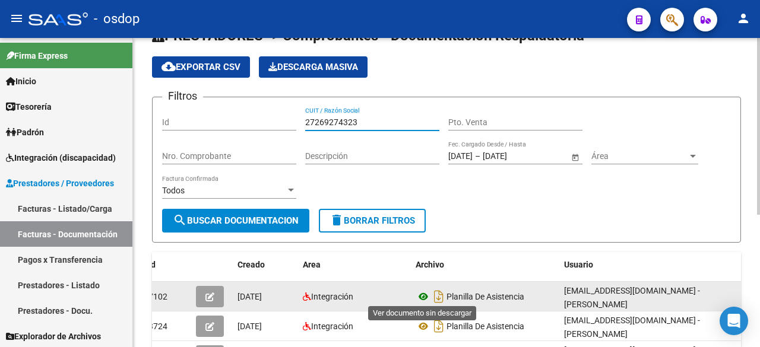
type input "27269274323"
click at [419, 296] on icon at bounding box center [423, 297] width 15 height 14
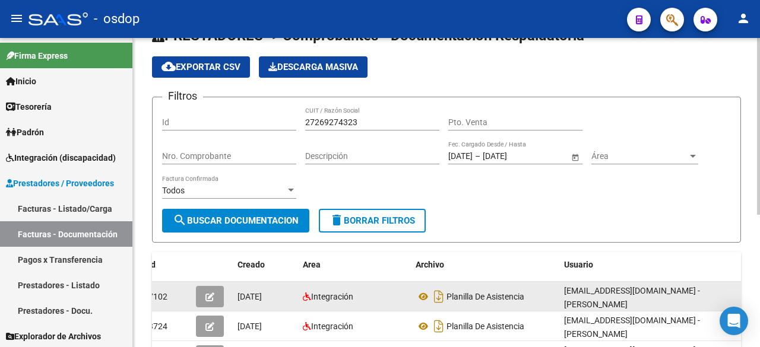
click at [207, 293] on icon "button" at bounding box center [210, 297] width 9 height 9
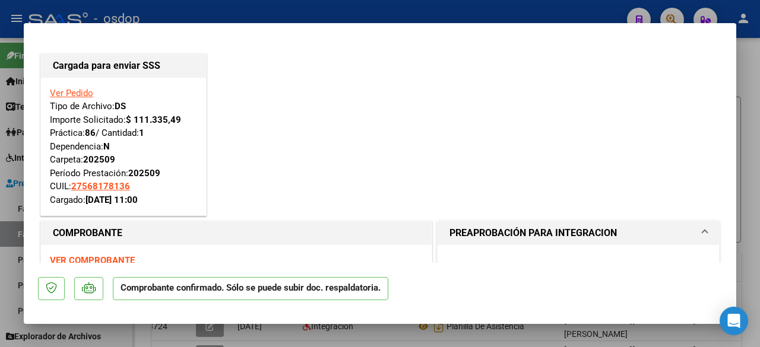
click at [0, 160] on div at bounding box center [380, 173] width 760 height 347
type input "$ 0,00"
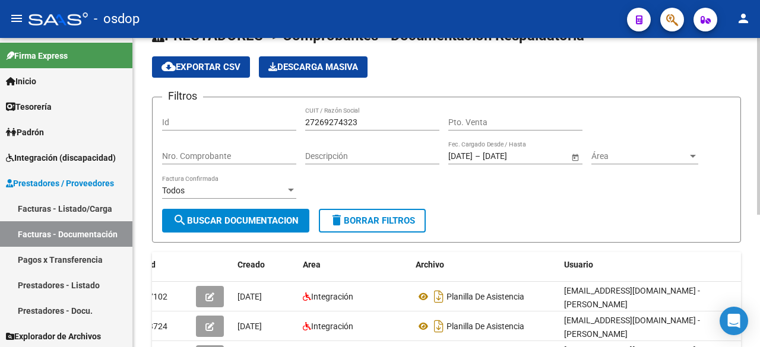
click at [342, 119] on input "27269274323" at bounding box center [372, 123] width 134 height 10
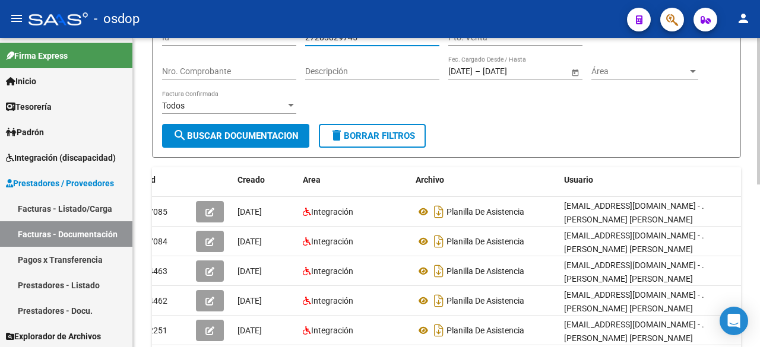
scroll to position [133, 0]
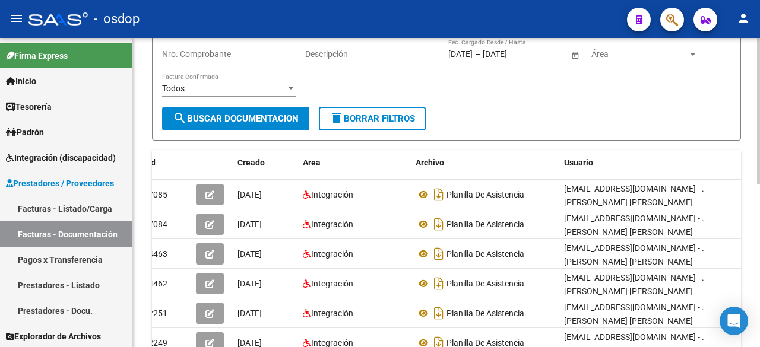
click at [760, 143] on div at bounding box center [758, 176] width 3 height 147
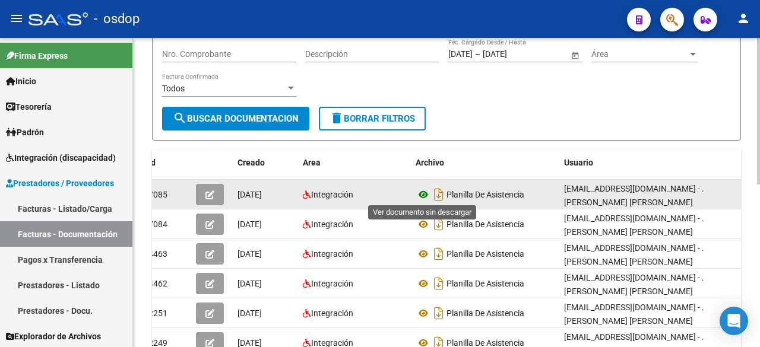
type input "27283829745"
click at [425, 195] on icon at bounding box center [423, 195] width 15 height 14
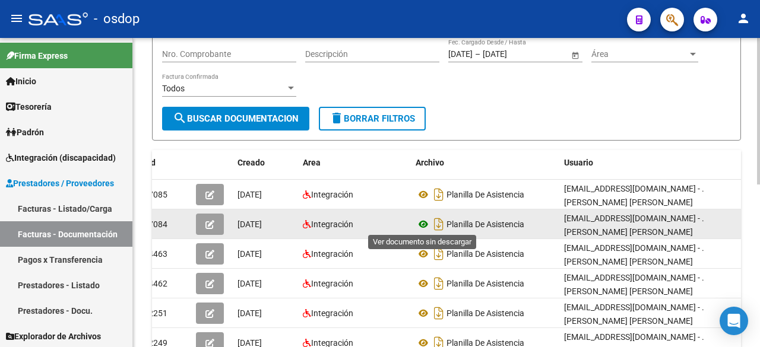
click at [425, 222] on icon at bounding box center [423, 224] width 15 height 14
click at [213, 225] on icon "button" at bounding box center [210, 224] width 9 height 9
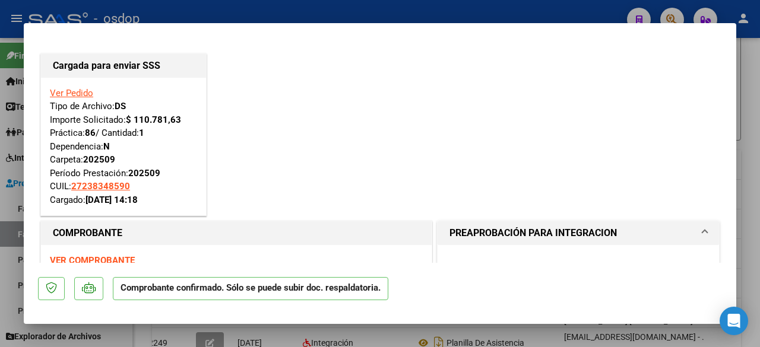
click at [0, 98] on div at bounding box center [380, 173] width 760 height 347
type input "$ 0,00"
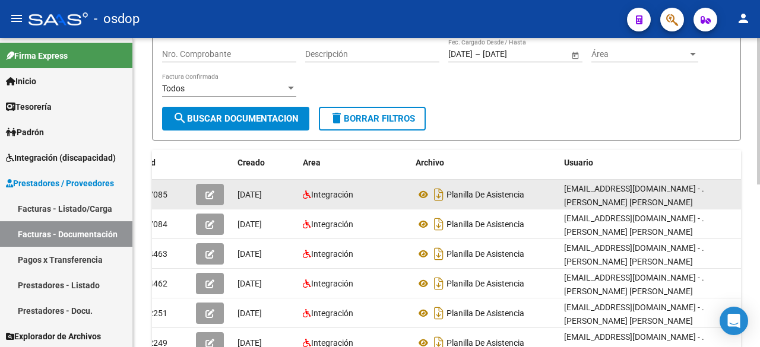
click at [213, 203] on button "button" at bounding box center [210, 194] width 28 height 21
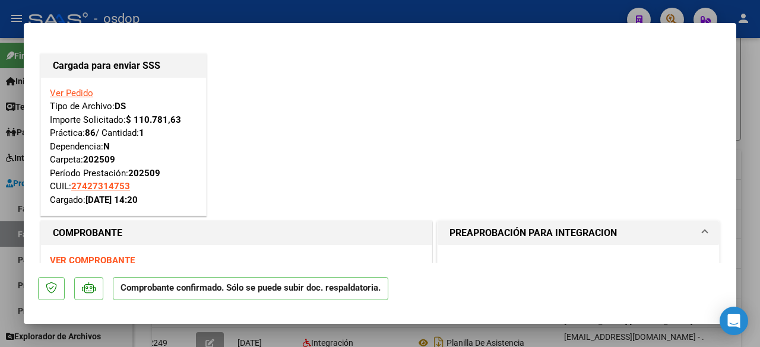
click at [0, 98] on div at bounding box center [380, 173] width 760 height 347
type input "$ 0,00"
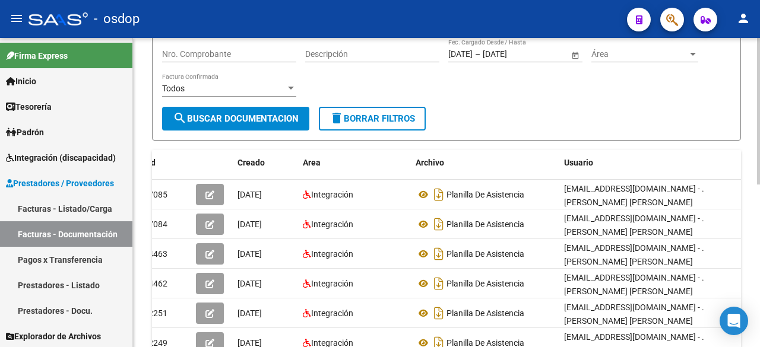
scroll to position [0, 0]
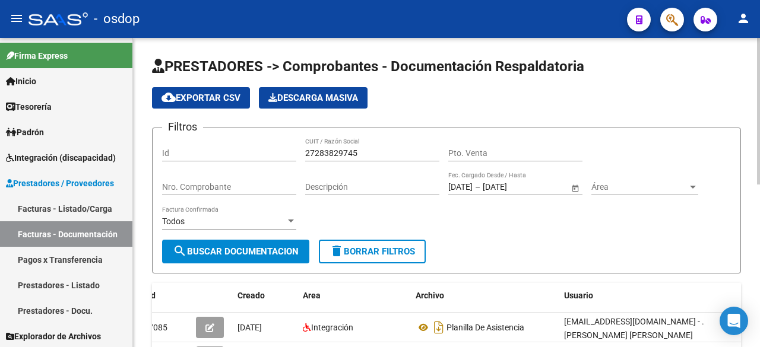
click at [760, 43] on div at bounding box center [758, 111] width 3 height 147
click at [350, 151] on input "27283829745" at bounding box center [372, 153] width 134 height 10
type input "23188698964"
click at [520, 241] on form "Filtros Id 23188698964 CUIT / Razón Social Pto. Venta Nro. Comprobante Descripc…" at bounding box center [446, 201] width 589 height 146
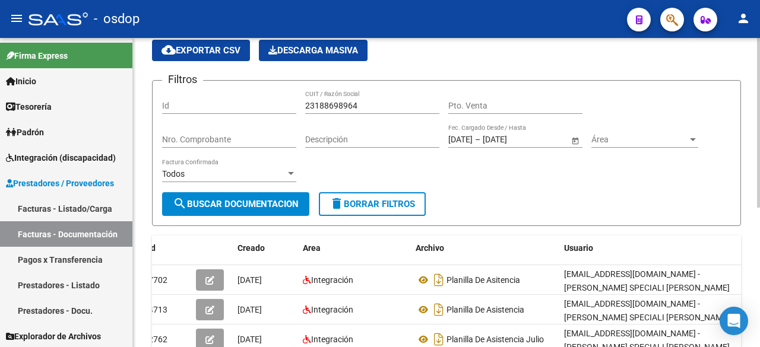
scroll to position [71, 0]
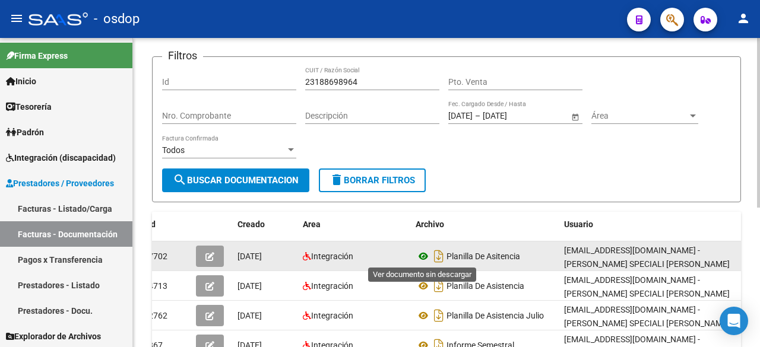
click at [422, 256] on icon at bounding box center [423, 256] width 15 height 14
click at [204, 260] on button "button" at bounding box center [210, 256] width 28 height 21
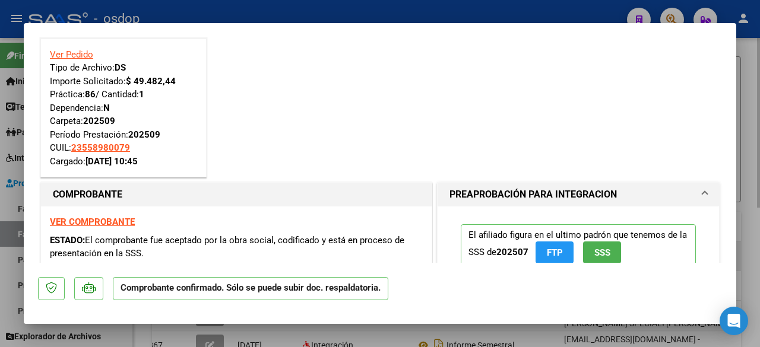
scroll to position [39, 0]
click at [12, 211] on div at bounding box center [380, 173] width 760 height 347
type input "$ 0,00"
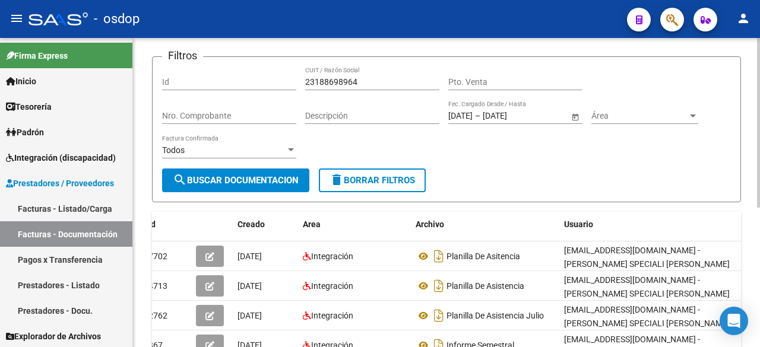
click at [331, 78] on input "23188698964" at bounding box center [372, 82] width 134 height 10
